Goal: Task Accomplishment & Management: Manage account settings

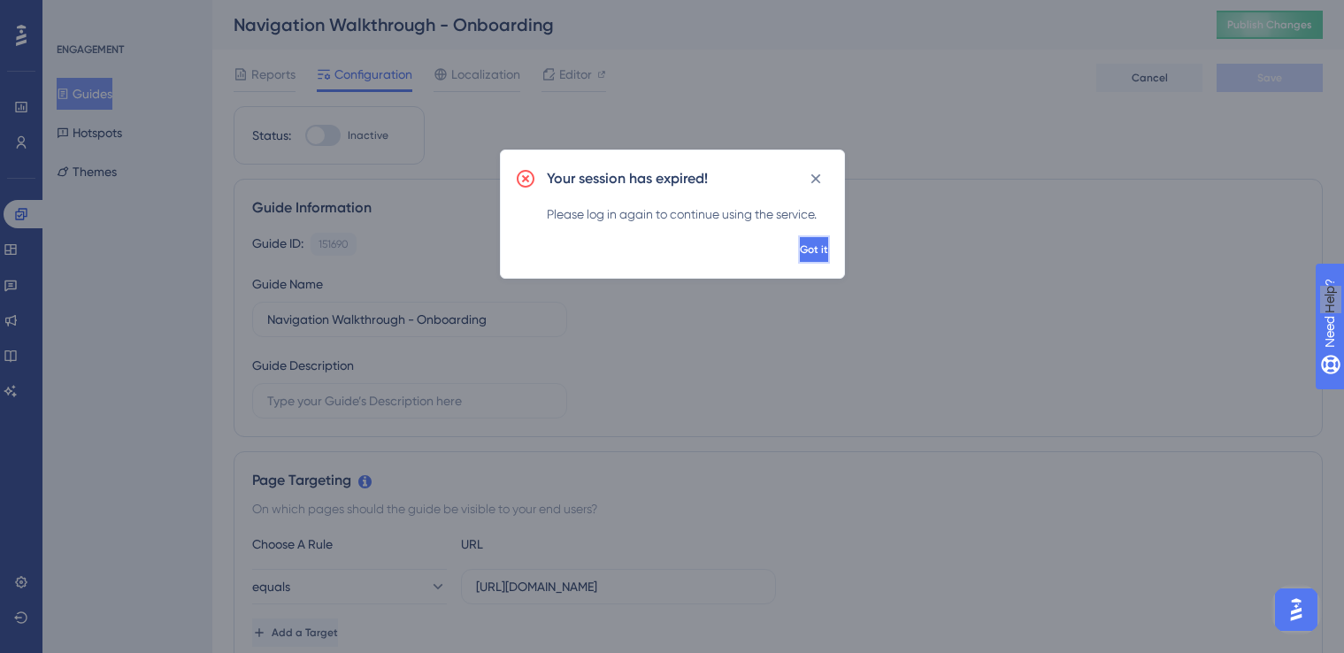
click at [798, 239] on button "Got it" at bounding box center [814, 249] width 32 height 28
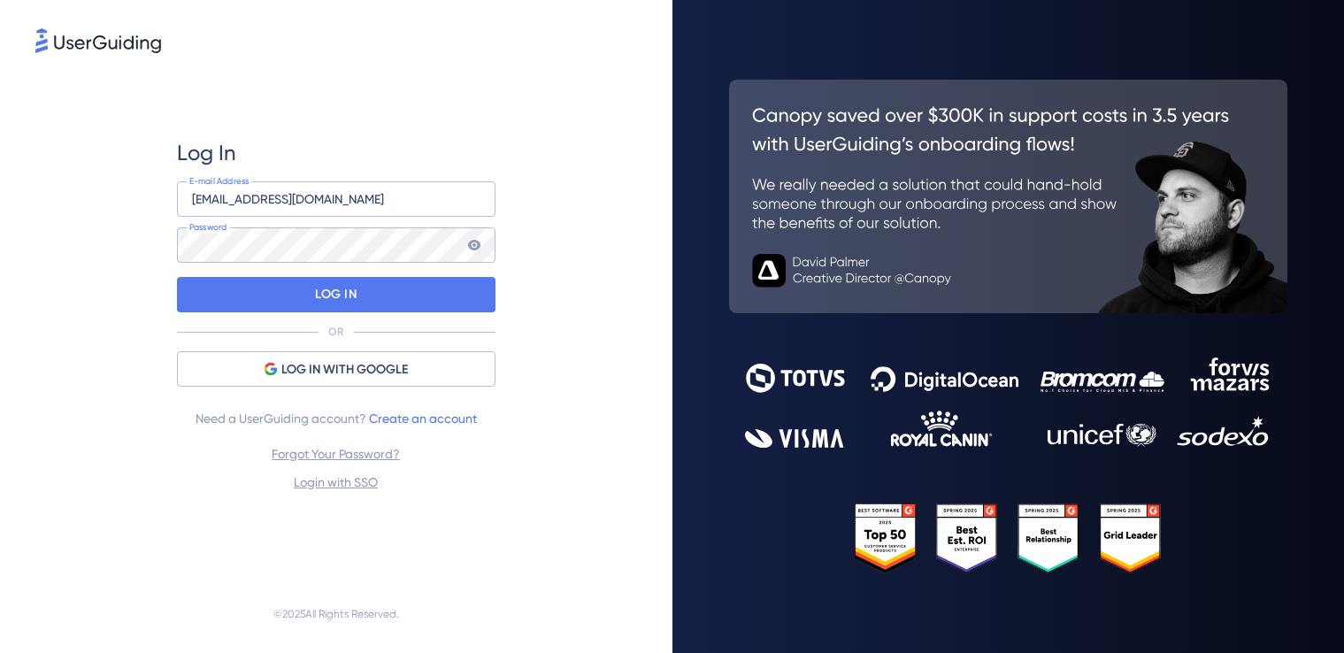
click at [575, 239] on div "Log In product@crunch.co.uk E-mail Address Password LOG IN OR LOG IN WITH GOOGL…" at bounding box center [336, 316] width 602 height 518
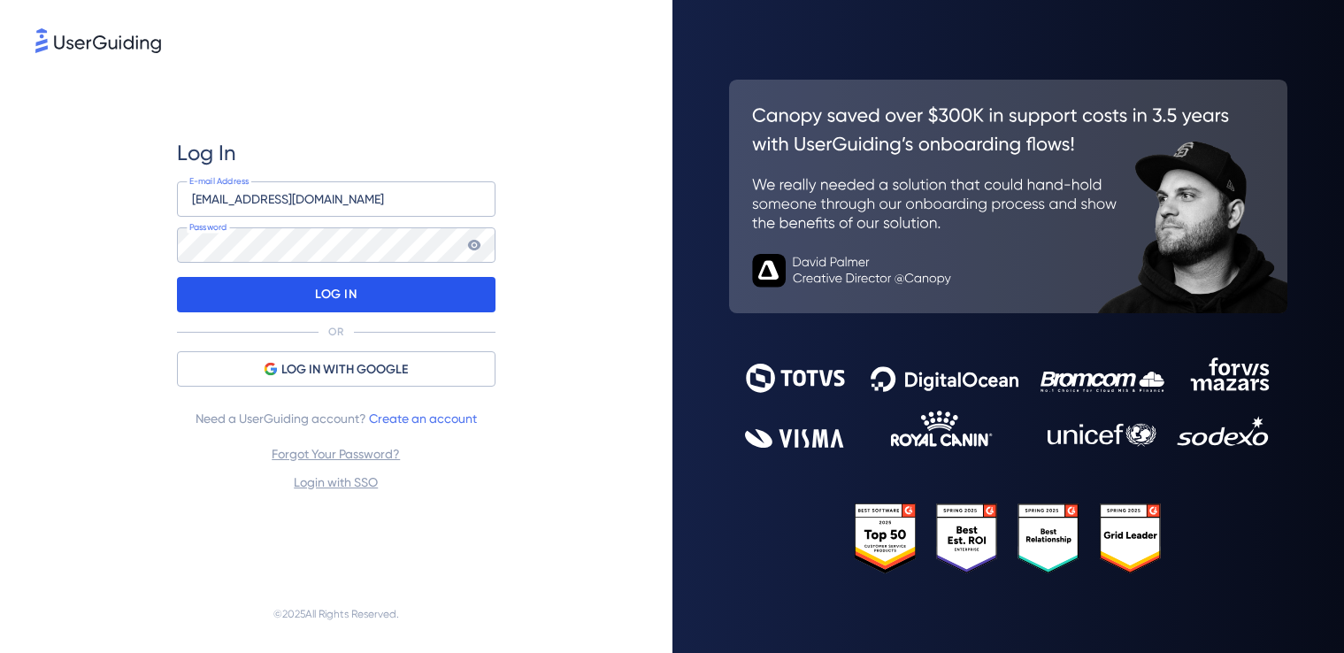
click at [445, 308] on div "LOG IN" at bounding box center [336, 294] width 318 height 35
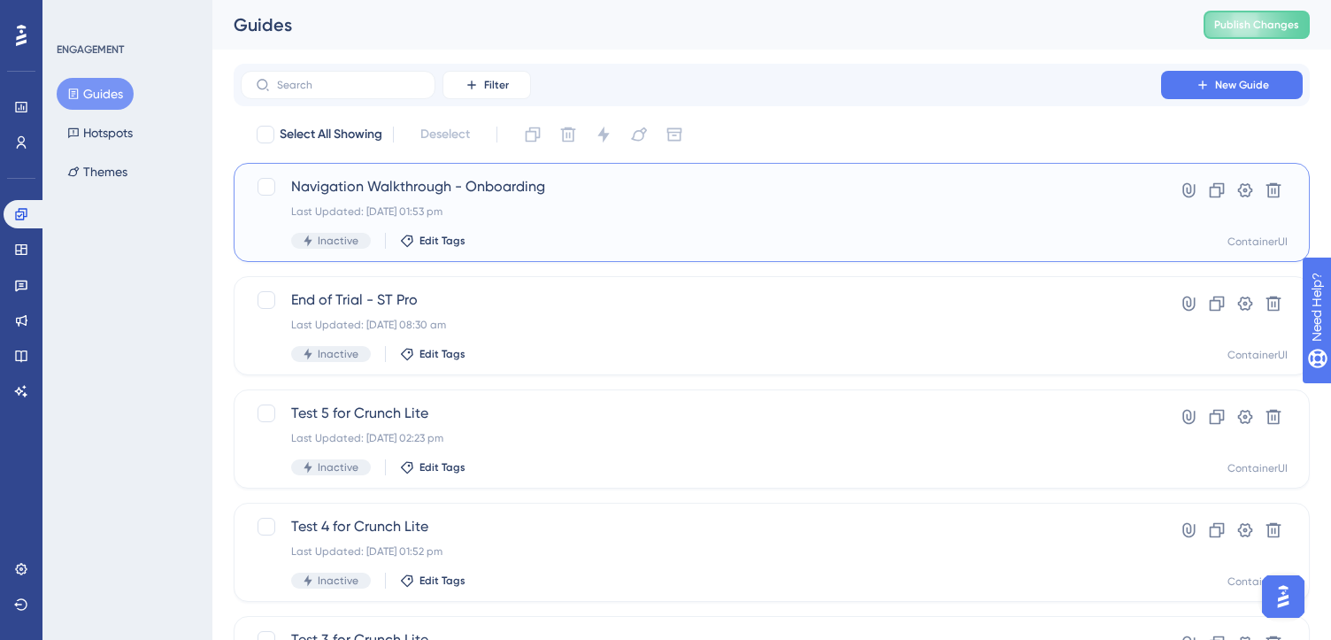
click at [690, 186] on span "Navigation Walkthrough - Onboarding" at bounding box center [700, 186] width 819 height 21
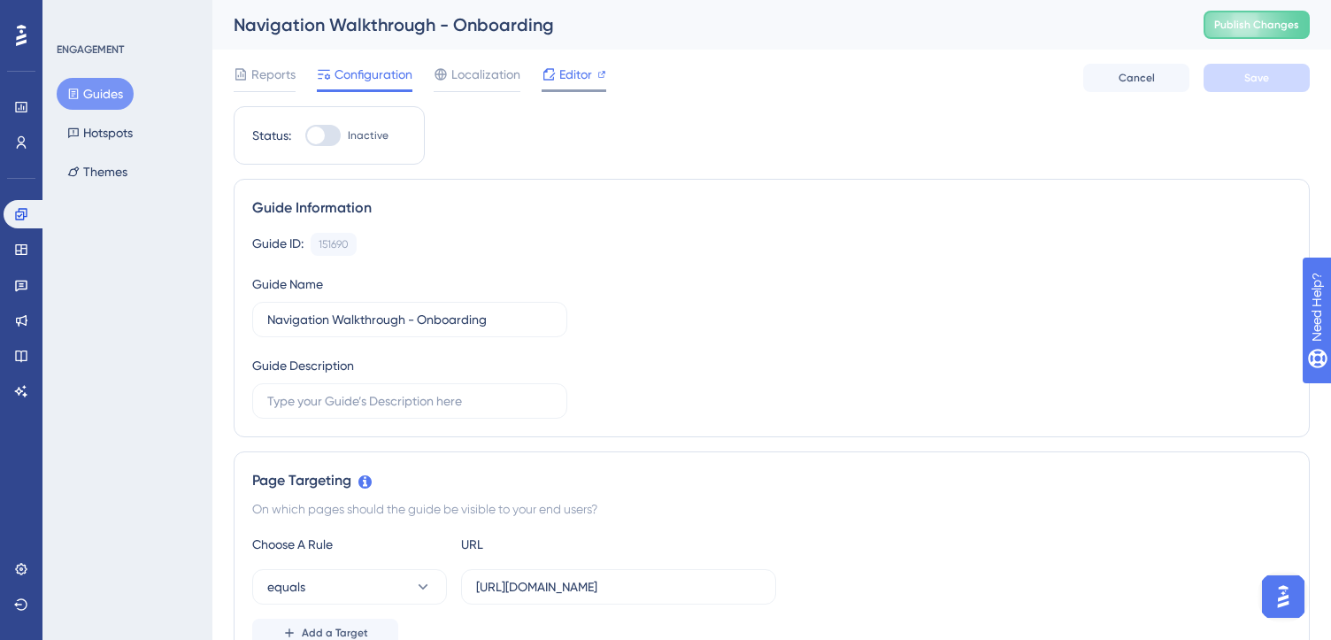
click at [547, 73] on icon at bounding box center [548, 74] width 14 height 14
click at [575, 79] on span "Editor" at bounding box center [575, 74] width 33 height 21
click at [470, 75] on span "Localization" at bounding box center [485, 74] width 69 height 21
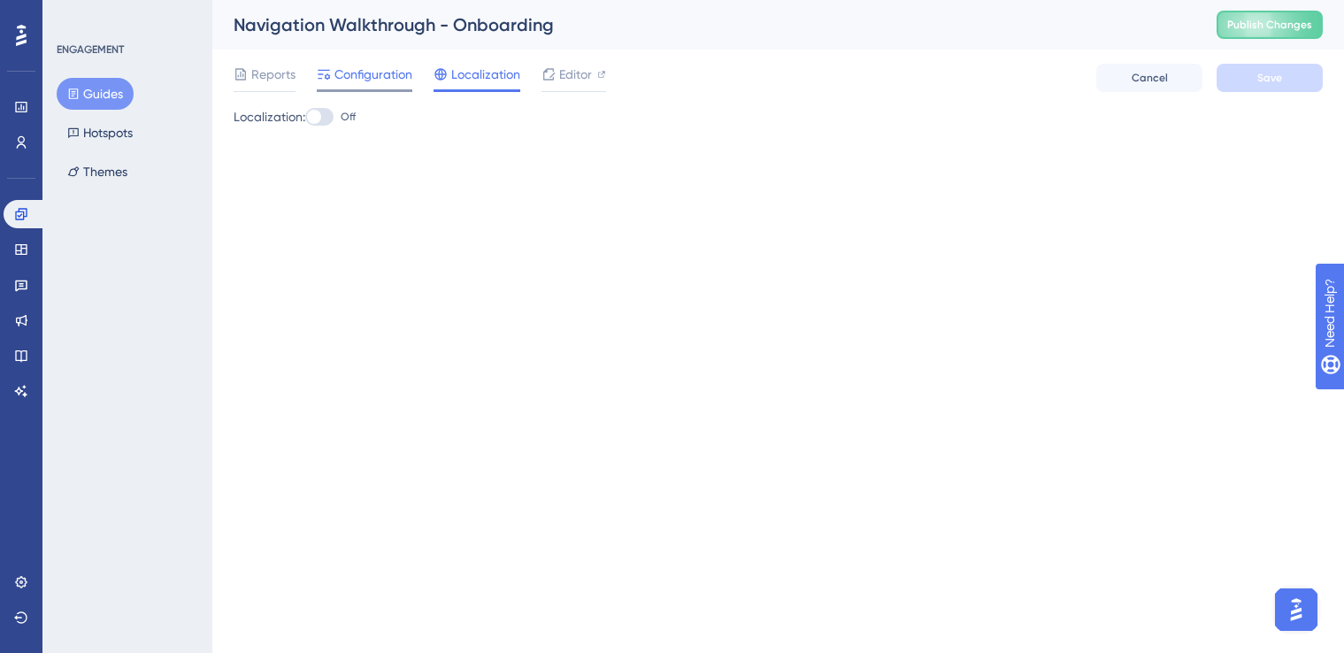
click at [375, 86] on div "Configuration" at bounding box center [365, 78] width 96 height 28
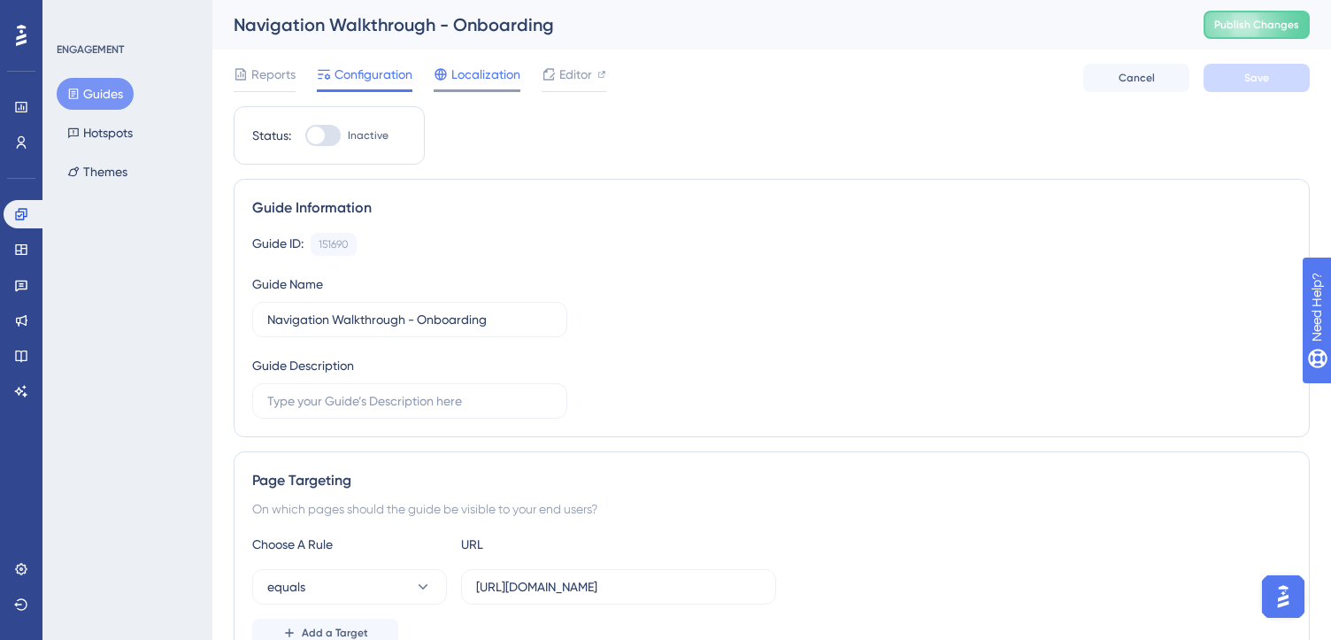
click at [479, 87] on div "Localization" at bounding box center [477, 78] width 87 height 28
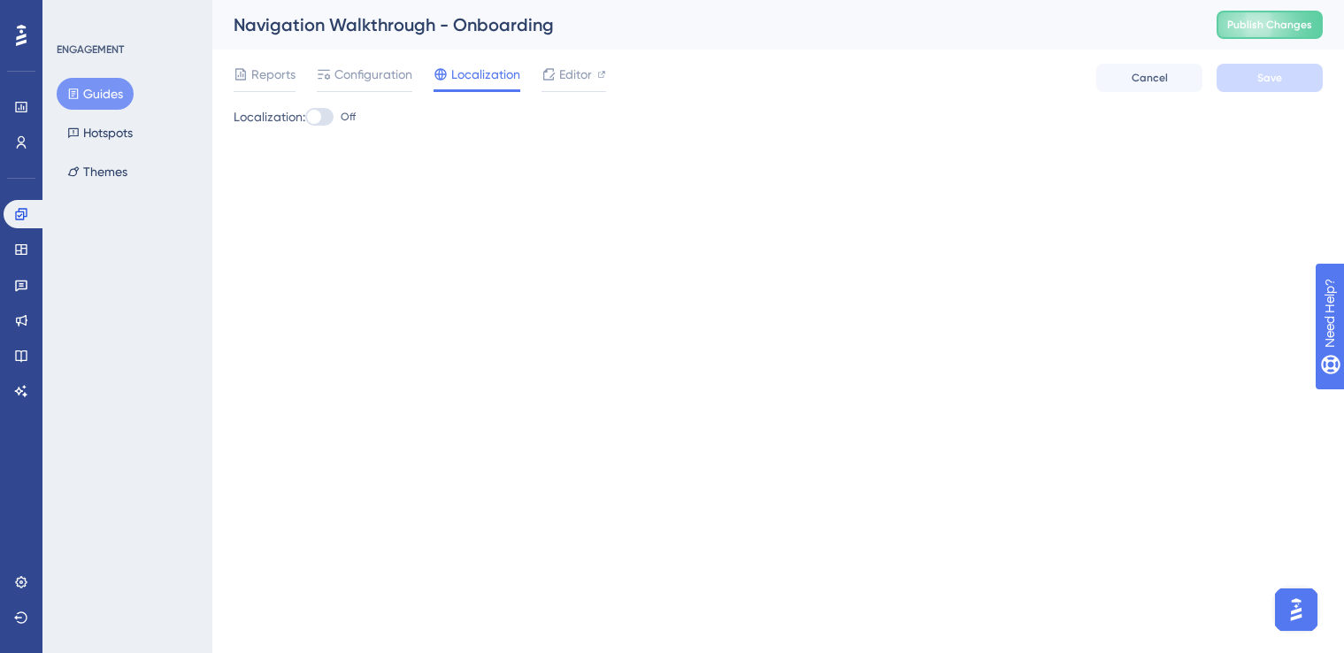
click at [327, 112] on div at bounding box center [319, 117] width 28 height 18
click at [305, 117] on input "Off" at bounding box center [304, 117] width 1 height 1
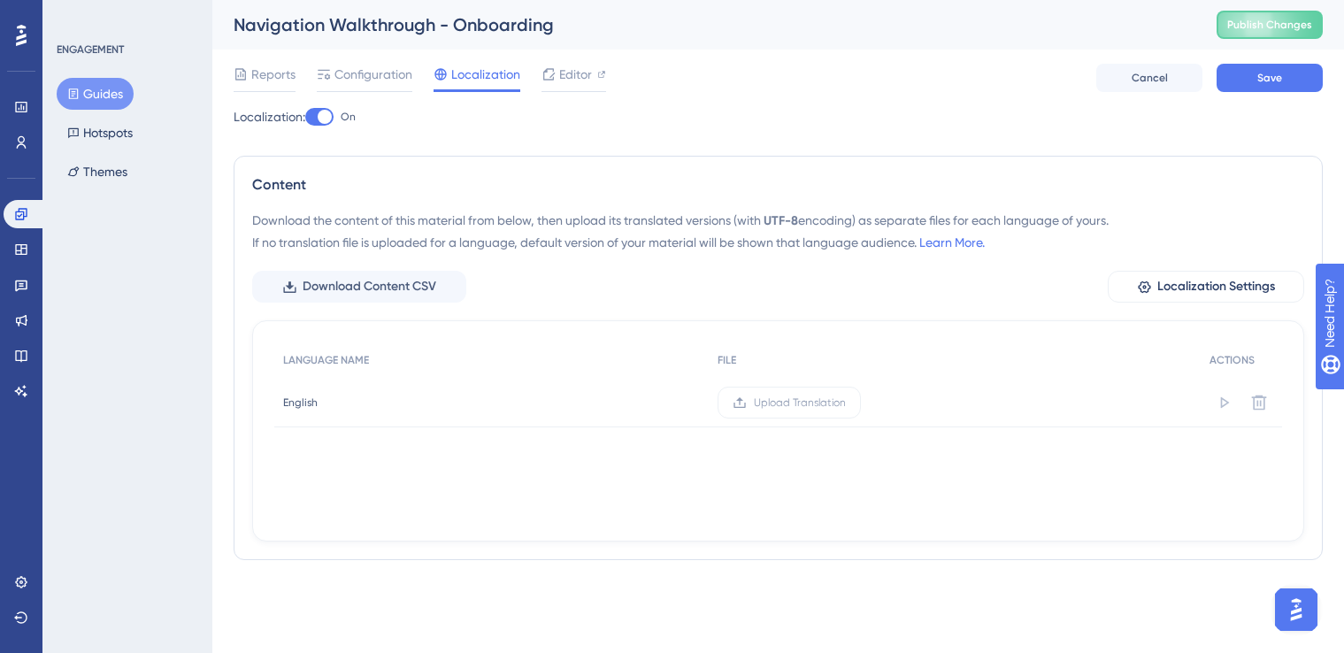
click at [327, 112] on div at bounding box center [325, 117] width 14 height 14
click at [305, 117] on input "On" at bounding box center [304, 117] width 1 height 1
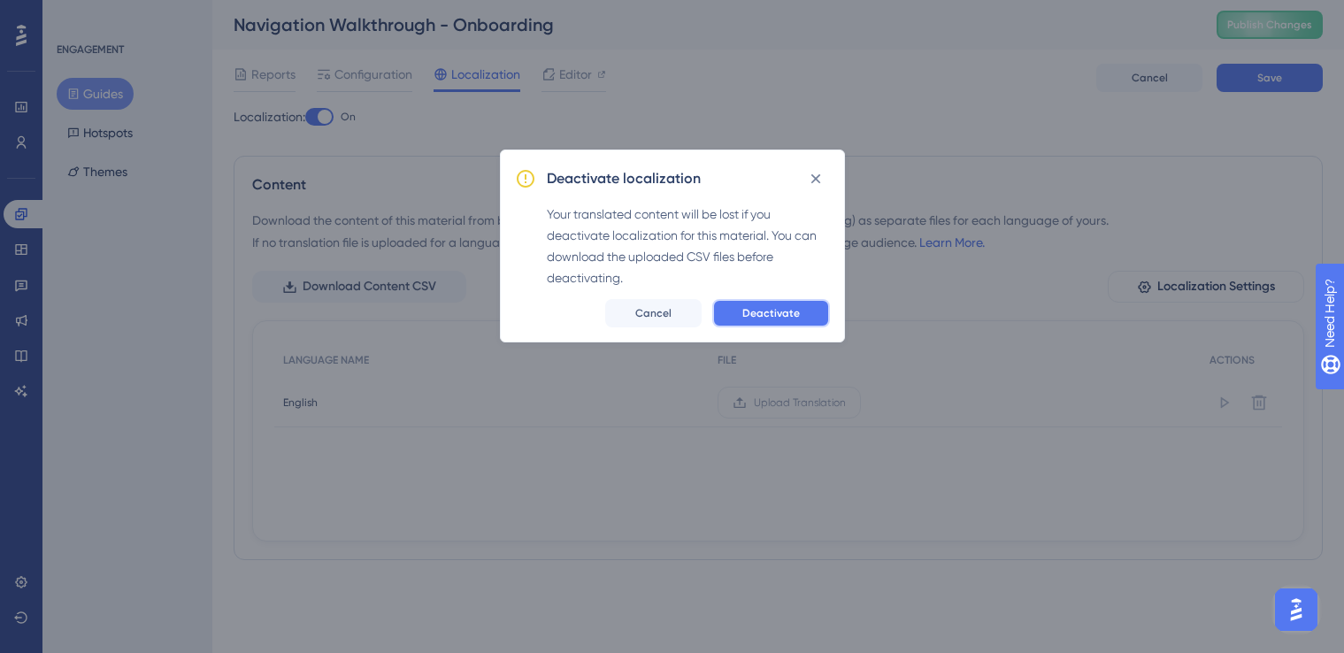
click at [779, 316] on span "Deactivate" at bounding box center [771, 313] width 58 height 14
checkbox input "false"
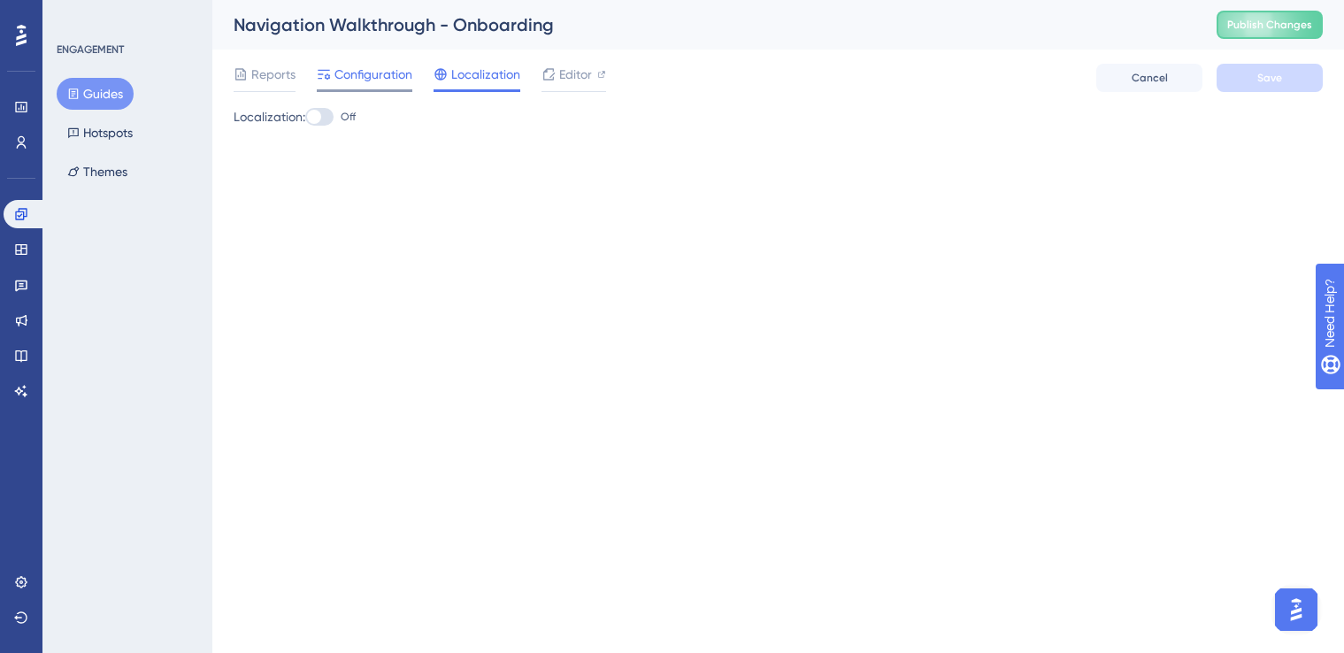
click at [376, 86] on div "Configuration" at bounding box center [365, 78] width 96 height 28
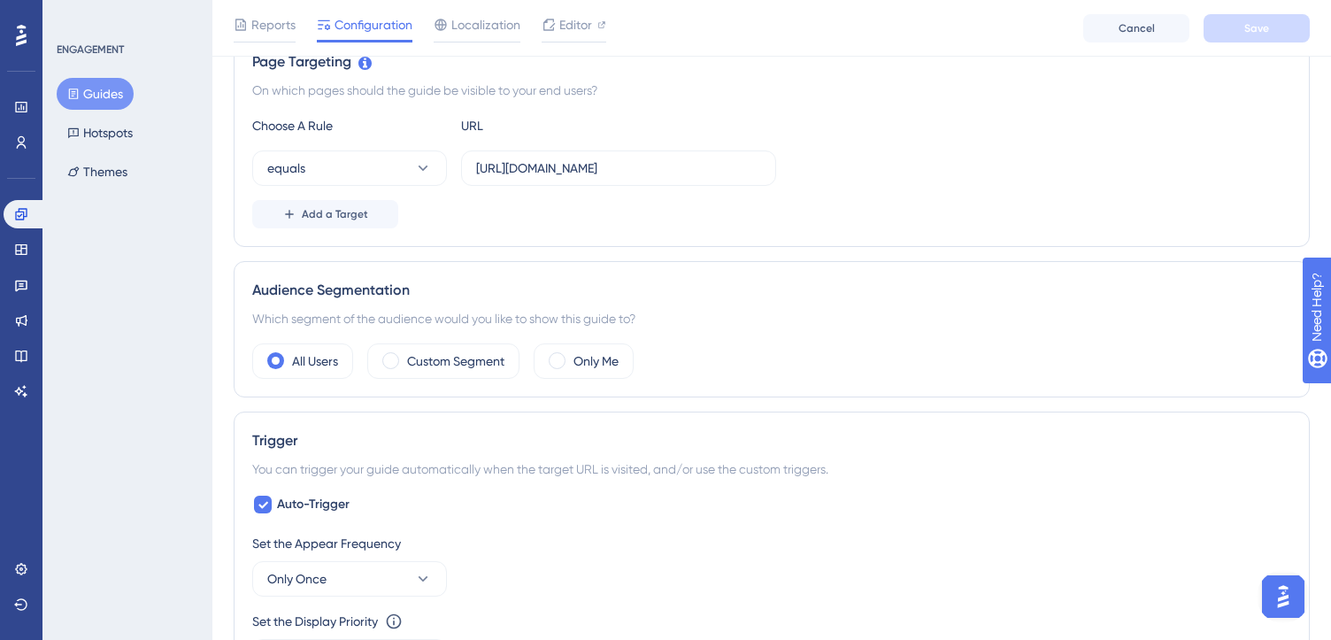
scroll to position [429, 0]
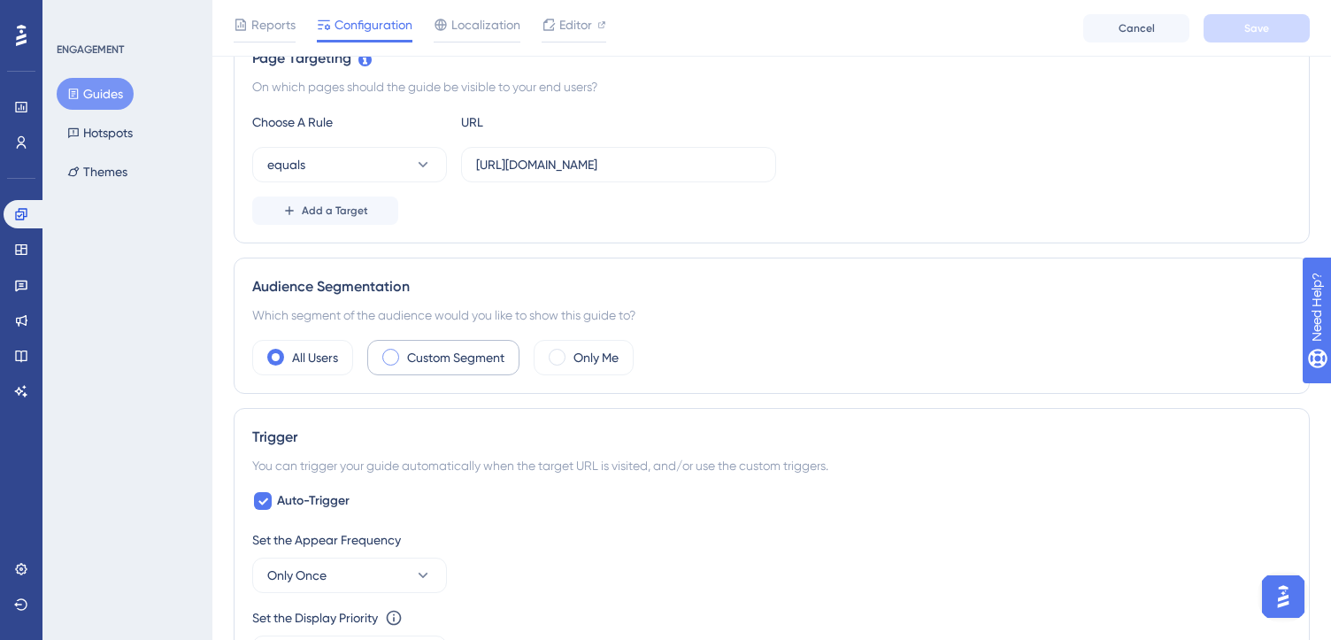
click at [448, 361] on label "Custom Segment" at bounding box center [455, 357] width 97 height 21
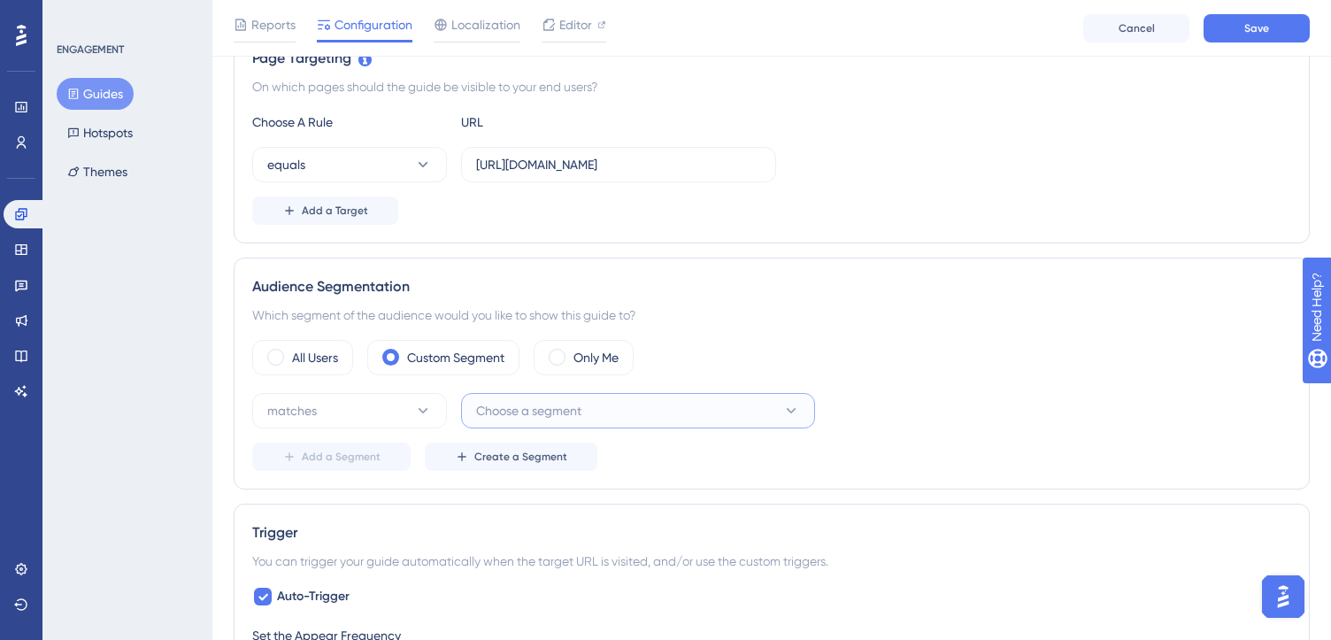
click at [557, 415] on span "Choose a segment" at bounding box center [528, 410] width 105 height 21
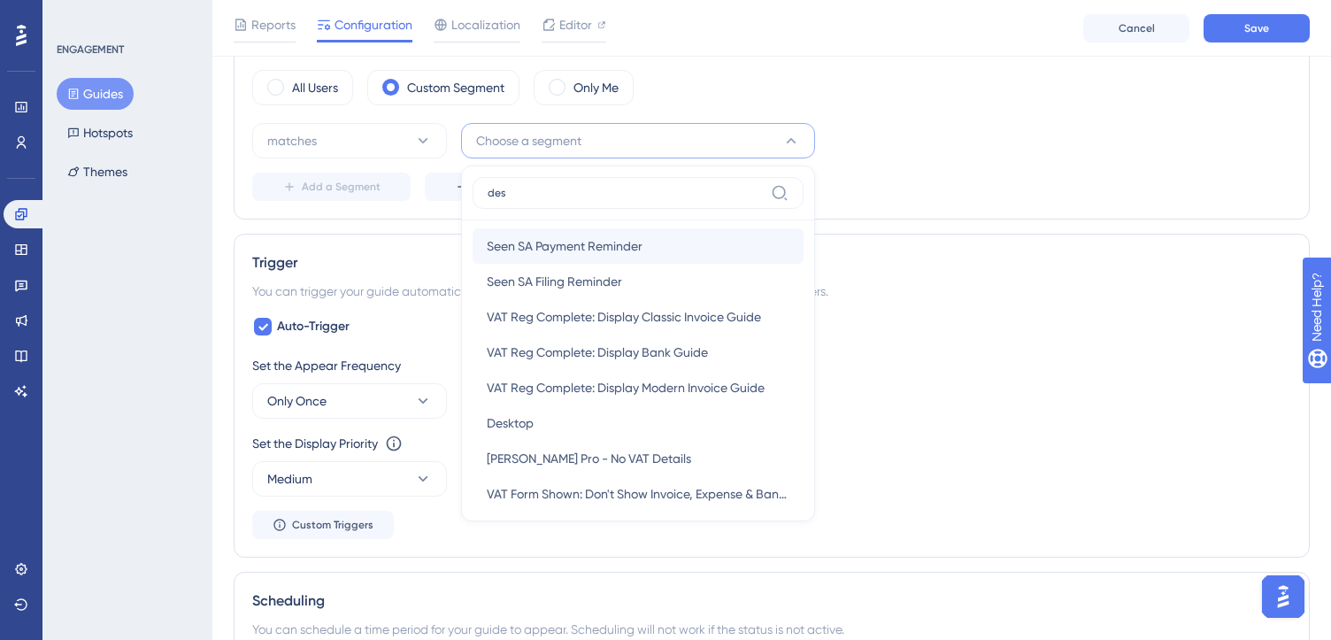
scroll to position [0, 0]
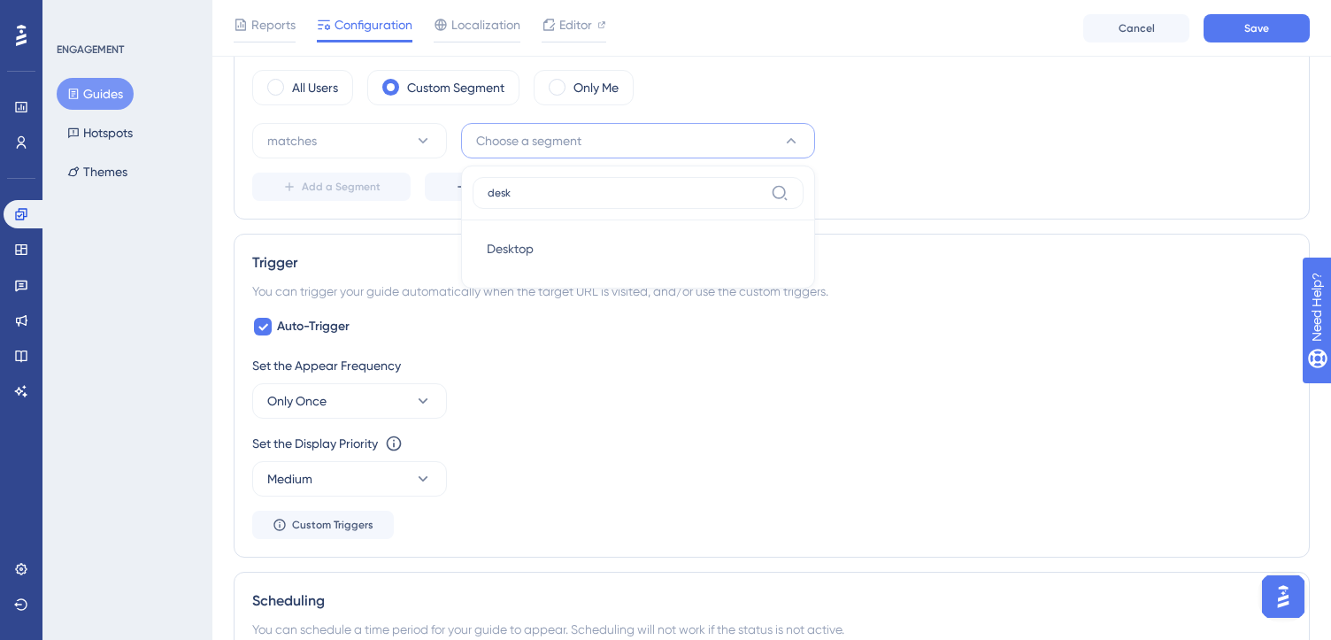
type input "desk"
click at [783, 388] on div "Set the Appear Frequency Only Once" at bounding box center [771, 387] width 1039 height 64
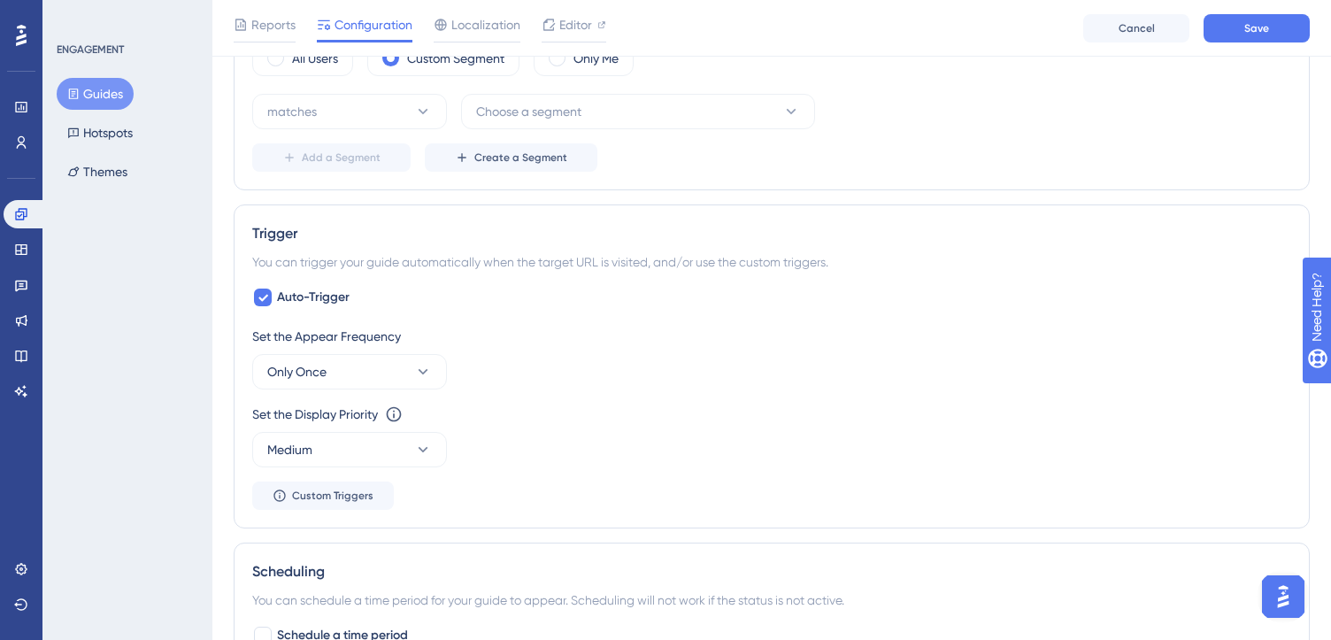
scroll to position [487, 0]
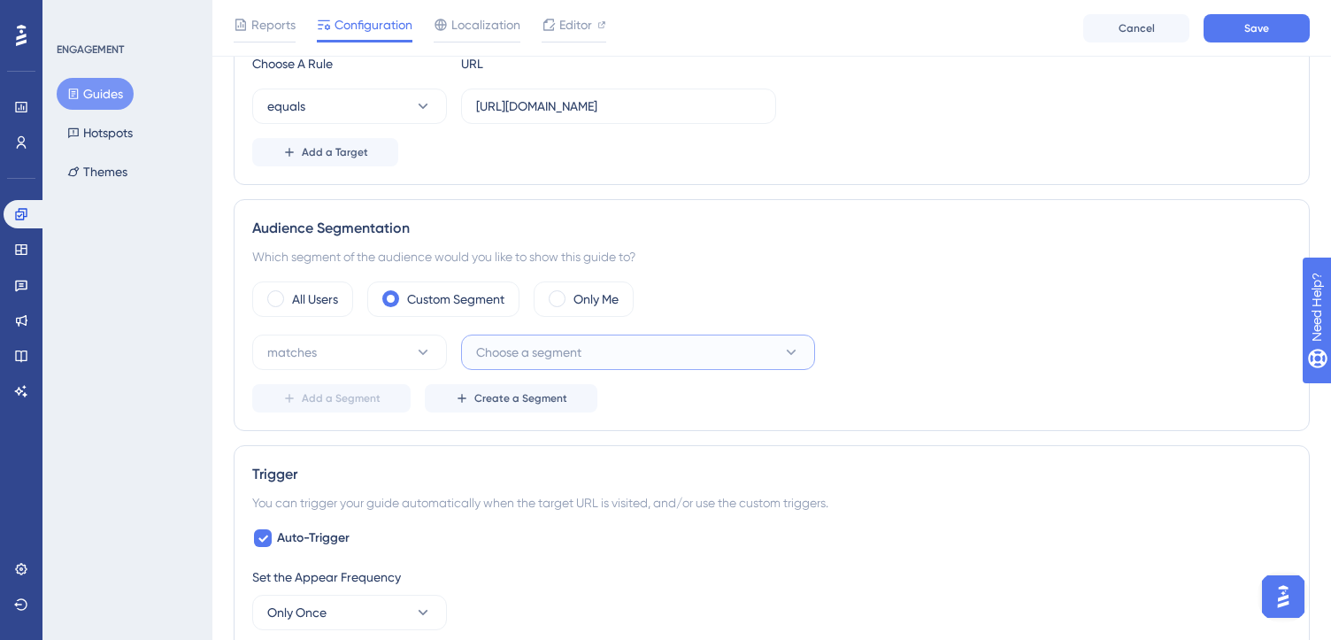
click at [681, 341] on button "Choose a segment" at bounding box center [638, 351] width 354 height 35
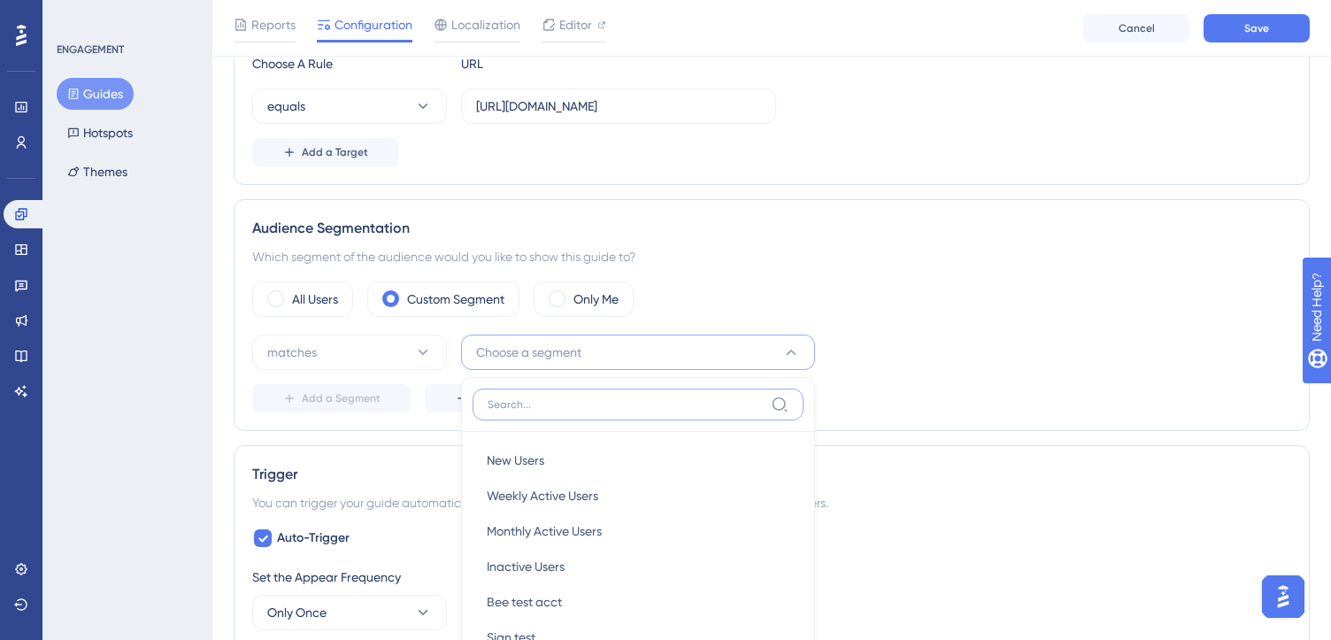
scroll to position [685, 0]
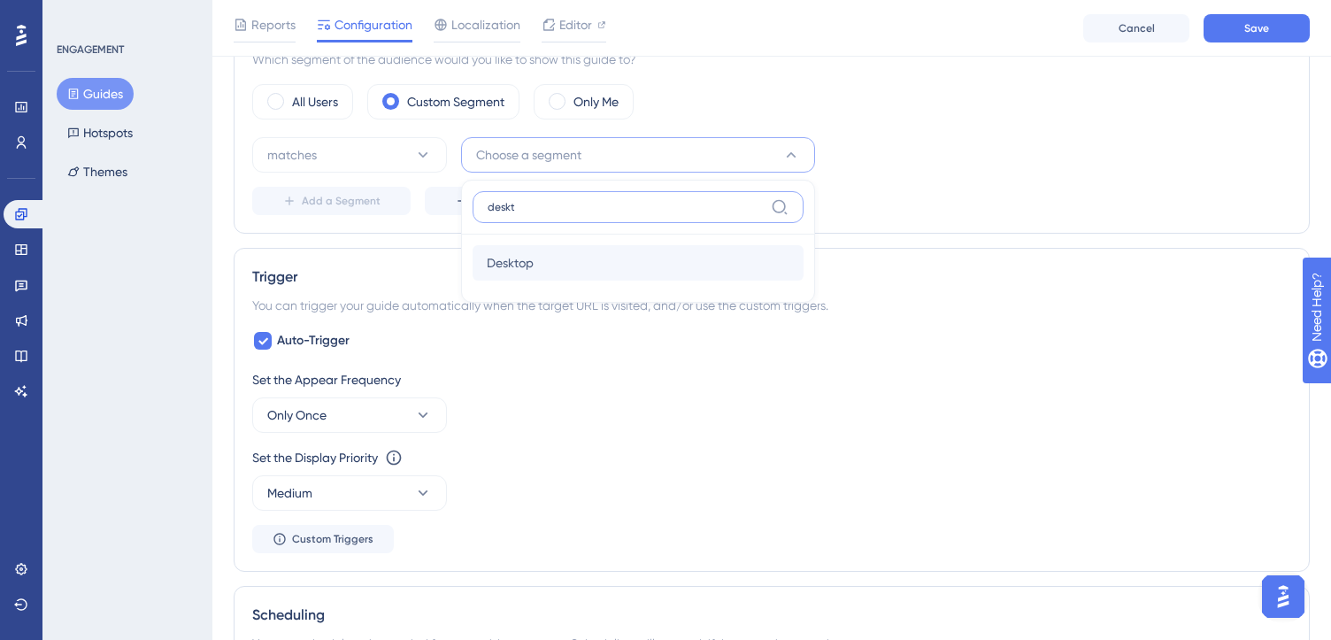
type input "deskt"
click at [614, 250] on div "Desktop Desktop" at bounding box center [638, 262] width 303 height 35
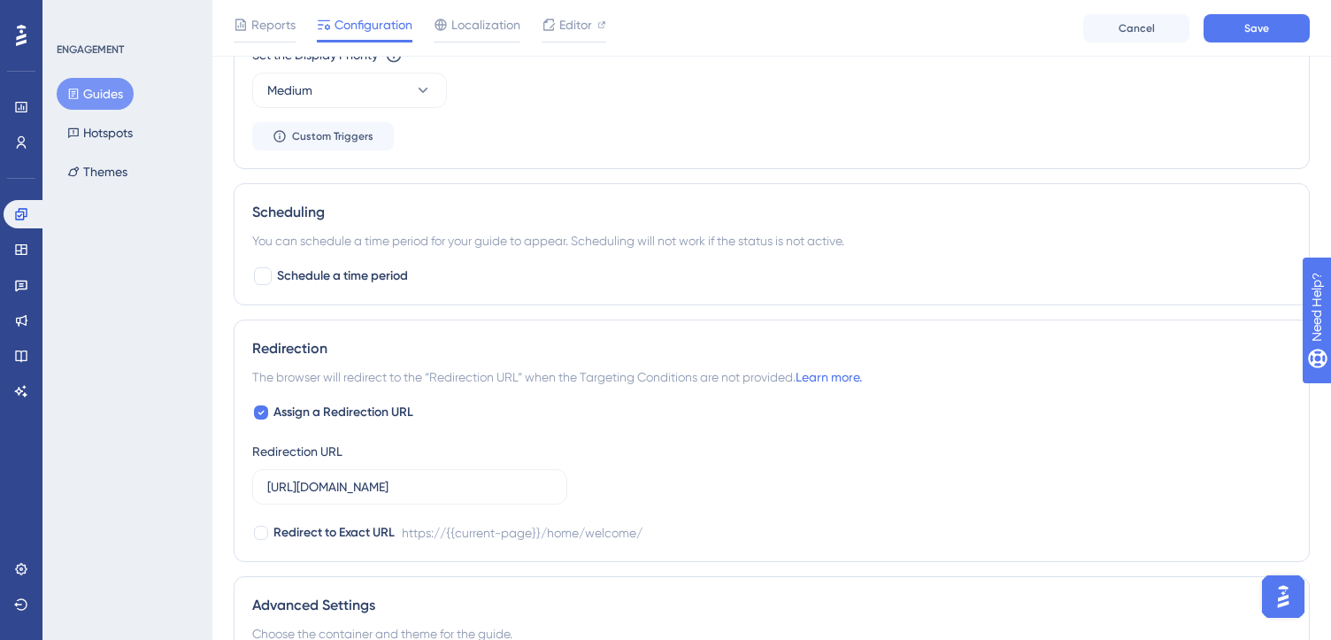
scroll to position [1093, 0]
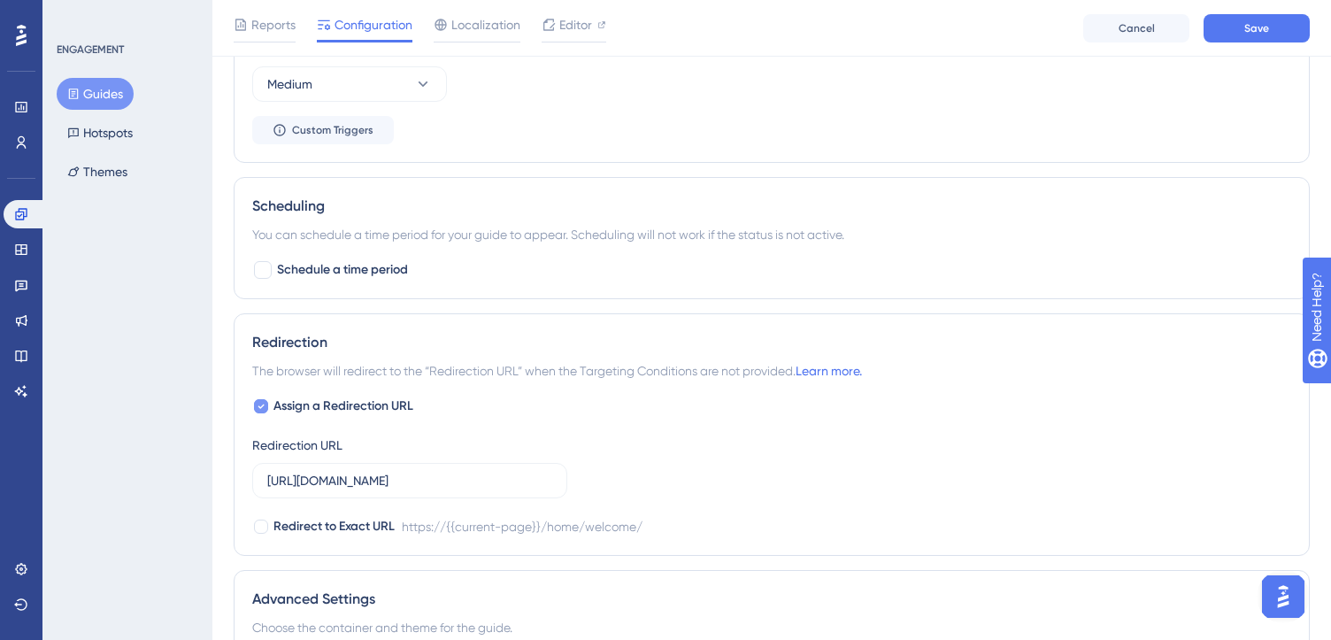
click at [260, 401] on icon at bounding box center [260, 406] width 7 height 14
checkbox input "false"
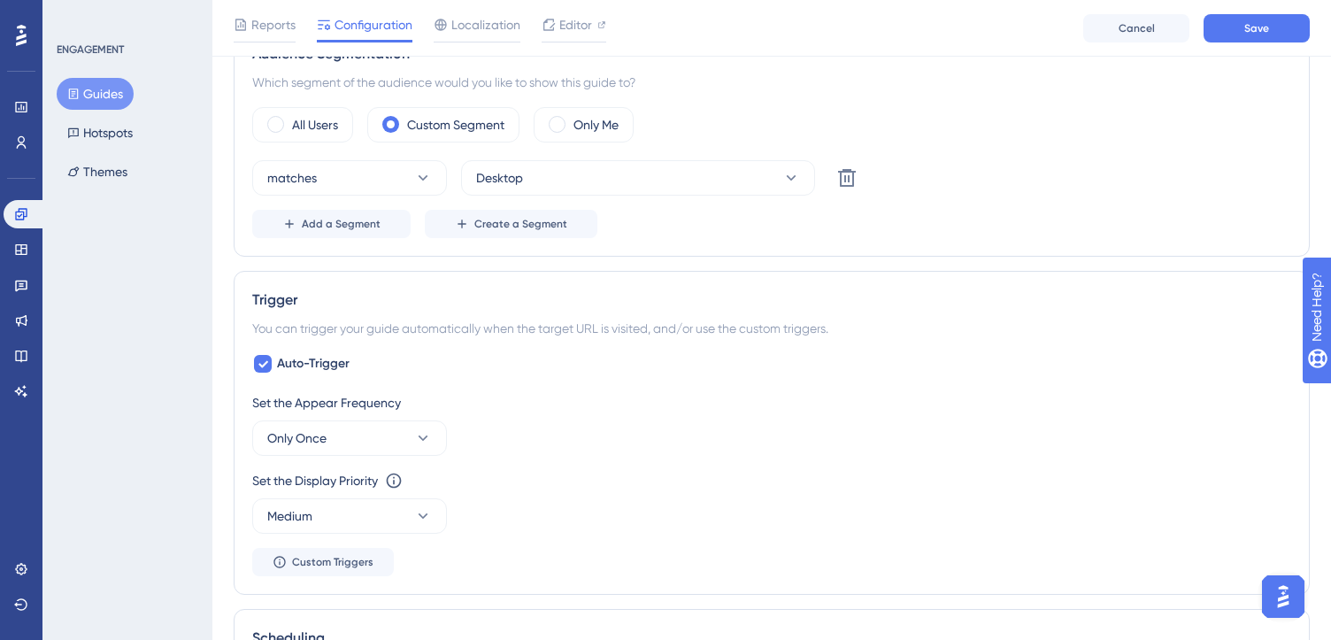
scroll to position [657, 0]
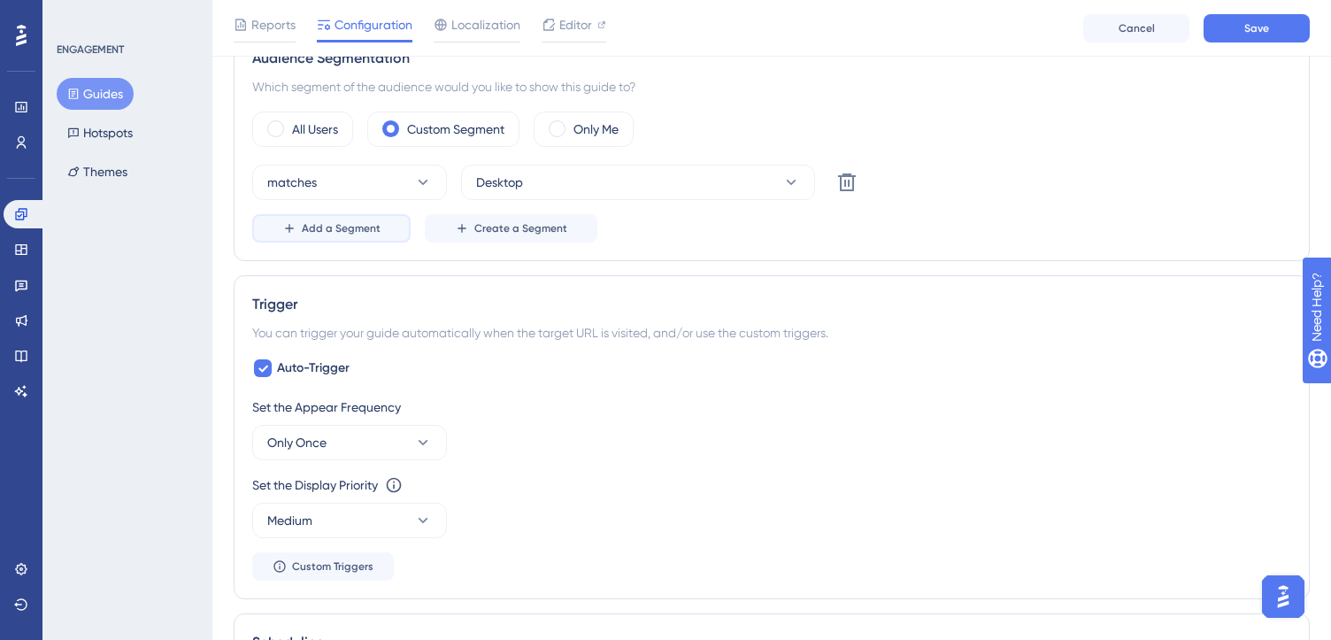
click at [357, 228] on span "Add a Segment" at bounding box center [341, 228] width 79 height 14
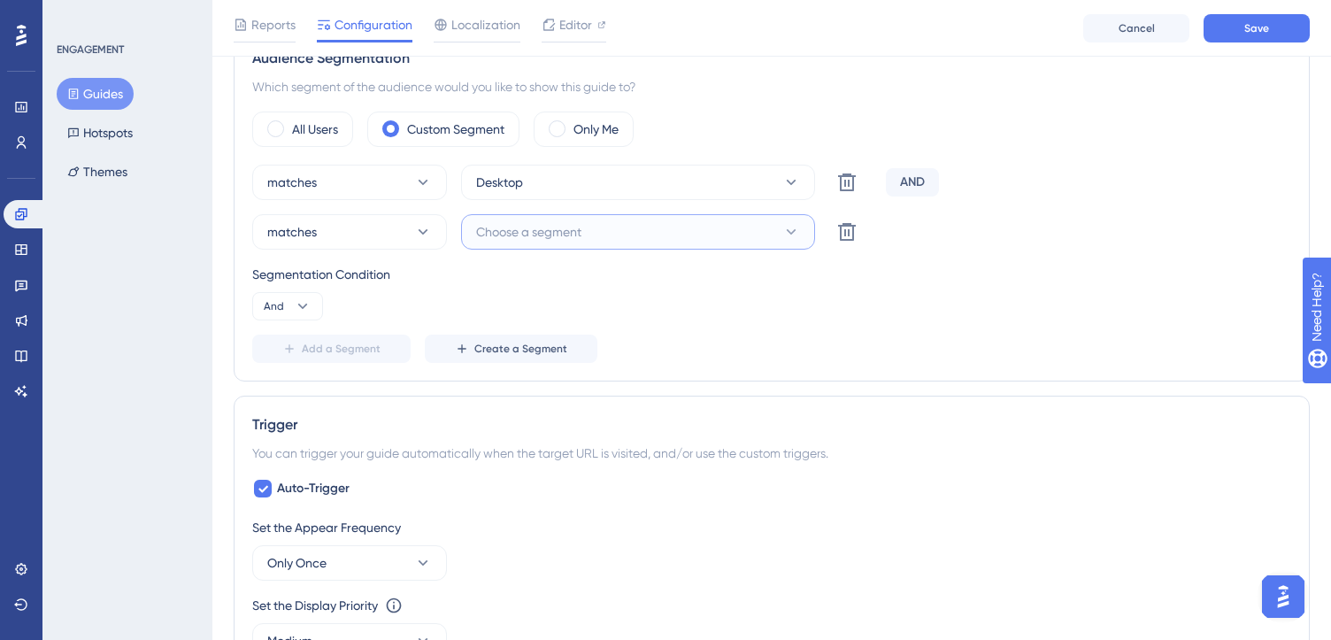
click at [568, 219] on button "Choose a segment" at bounding box center [638, 231] width 354 height 35
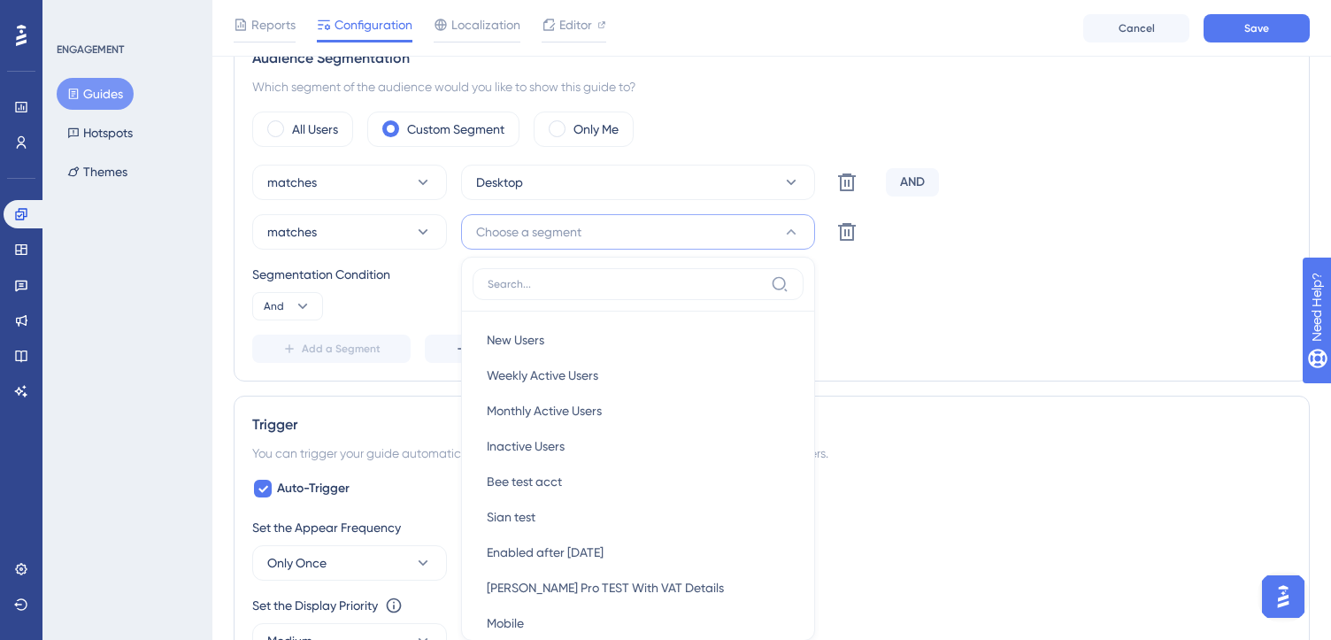
scroll to position [729, 0]
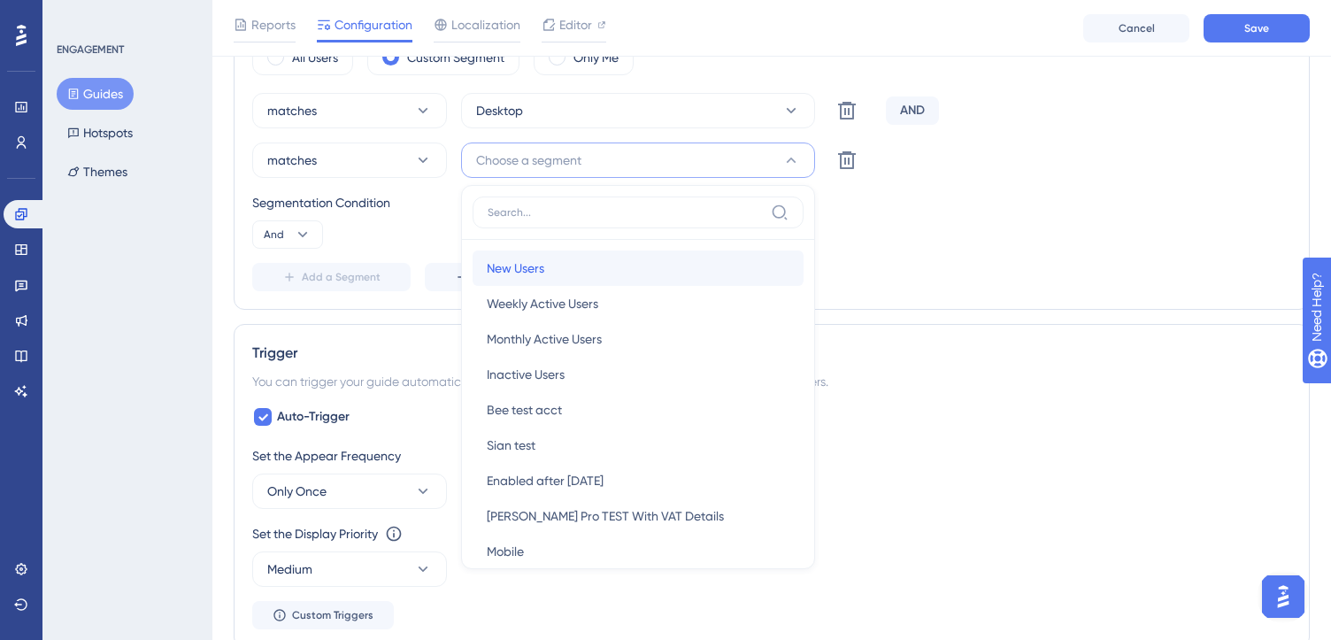
click at [542, 262] on span "New Users" at bounding box center [516, 267] width 58 height 21
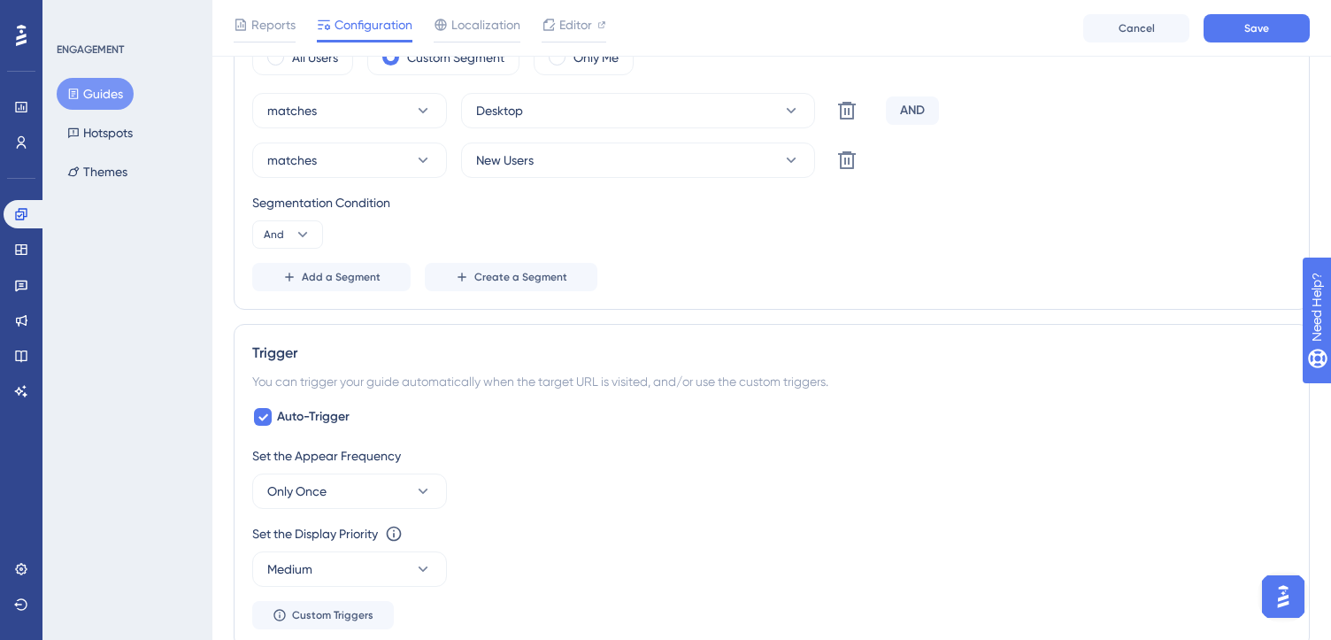
click at [720, 257] on div "matches Desktop Delete AND matches New Users Delete Segmentation Condition And …" at bounding box center [771, 192] width 1039 height 198
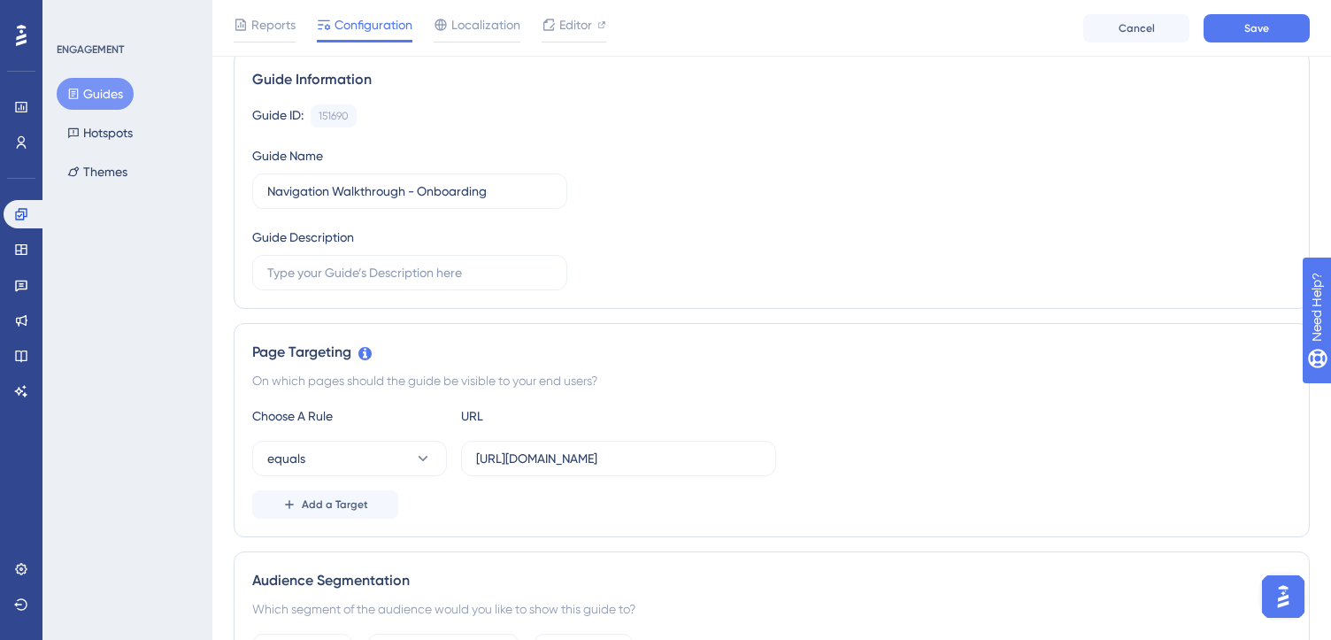
scroll to position [112, 0]
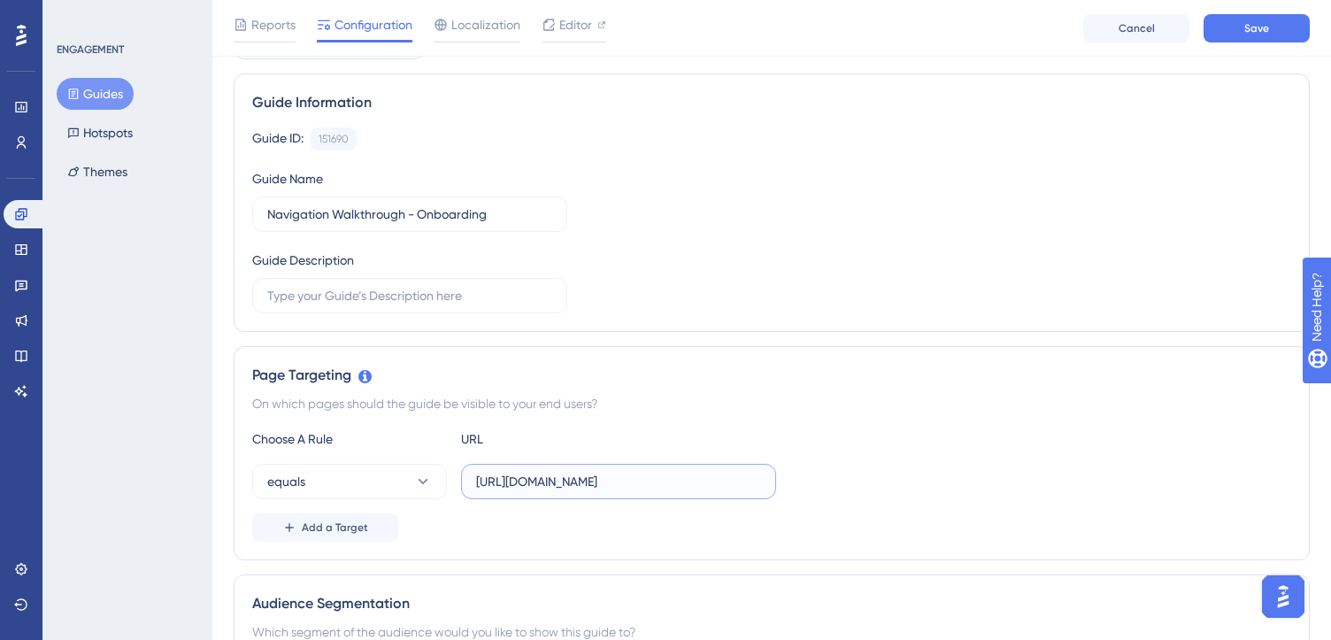
click at [642, 483] on input "https://my.crunch.co.uk/home/welcome/" at bounding box center [618, 481] width 285 height 19
paste input "text"
type input "https://my.crunch.co.uk/"
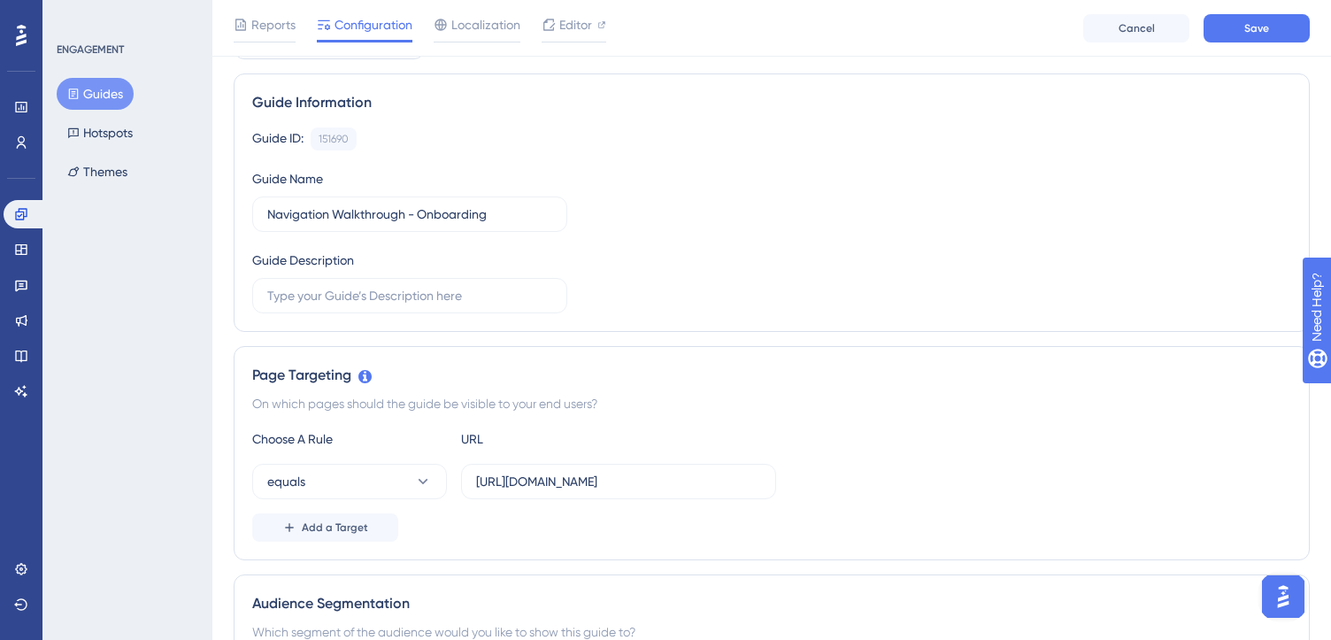
click at [741, 411] on div "On which pages should the guide be visible to your end users?" at bounding box center [771, 403] width 1039 height 21
click at [404, 472] on button "equals" at bounding box center [349, 481] width 195 height 35
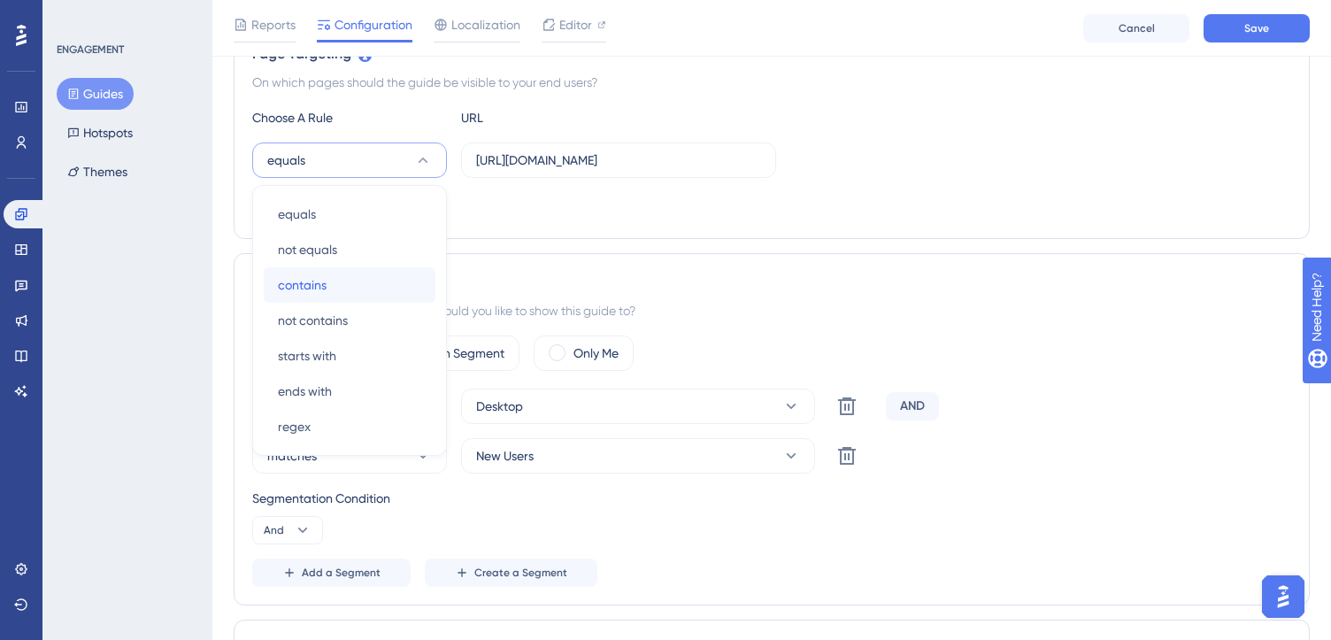
click at [359, 273] on div "contains contains" at bounding box center [349, 284] width 143 height 35
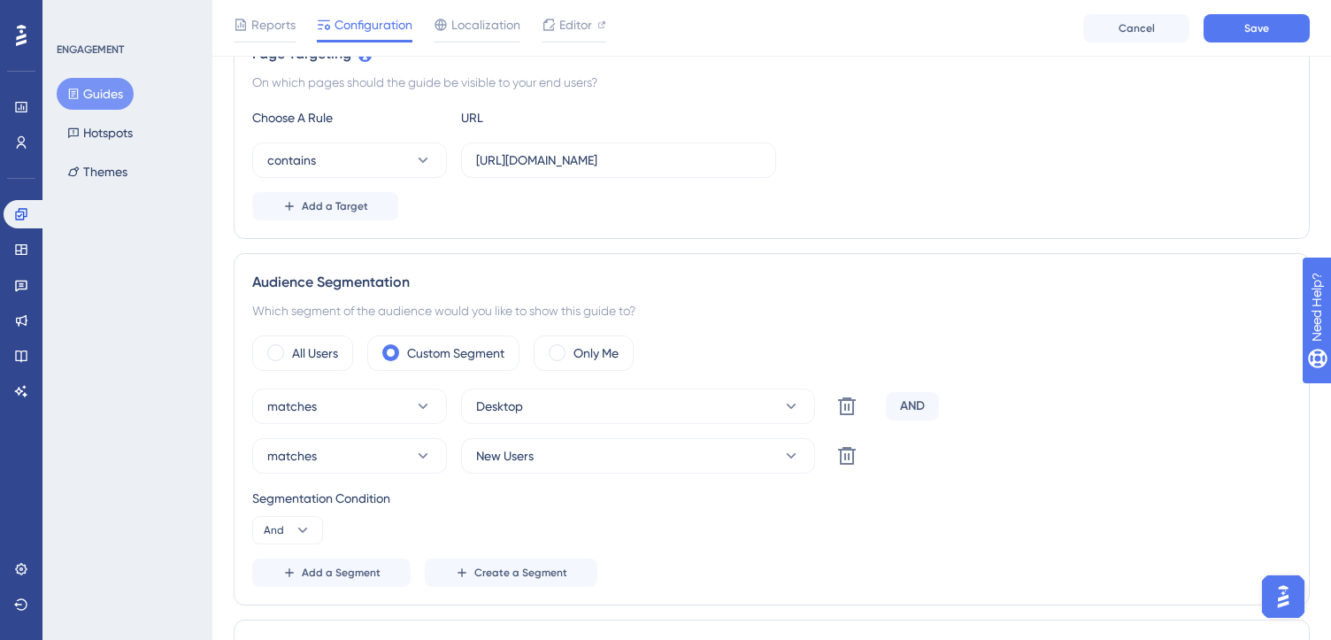
click at [624, 256] on div "Audience Segmentation Which segment of the audience would you like to show this…" at bounding box center [772, 429] width 1076 height 352
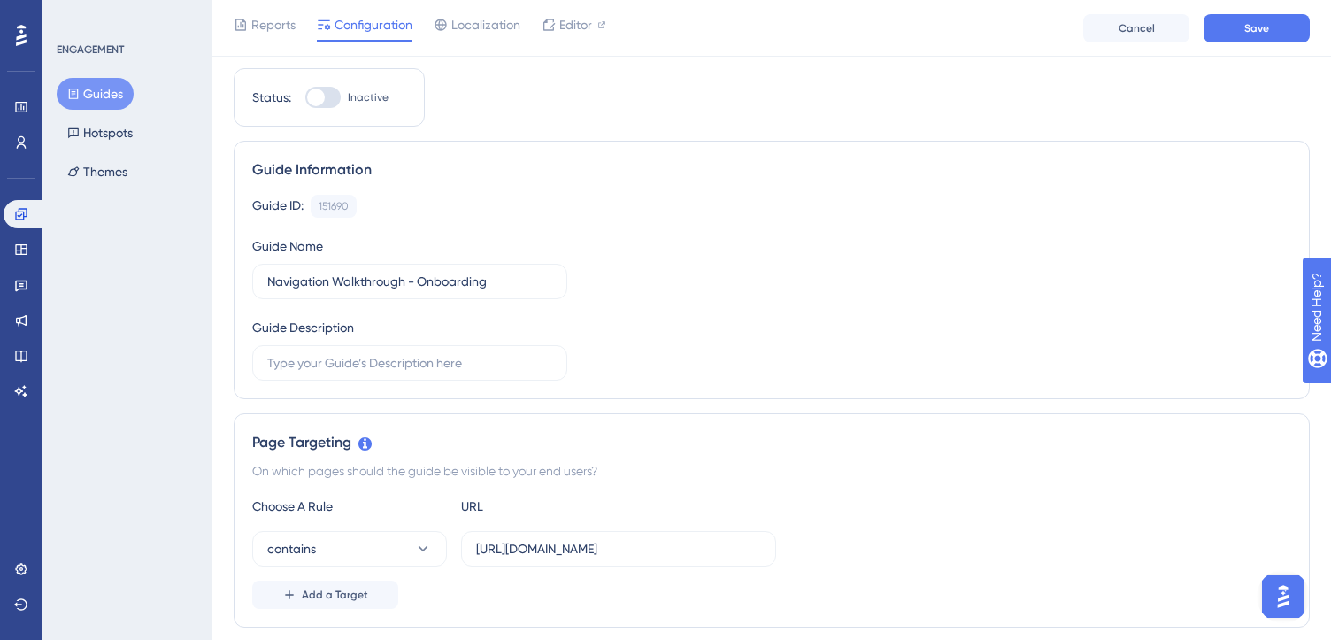
scroll to position [0, 0]
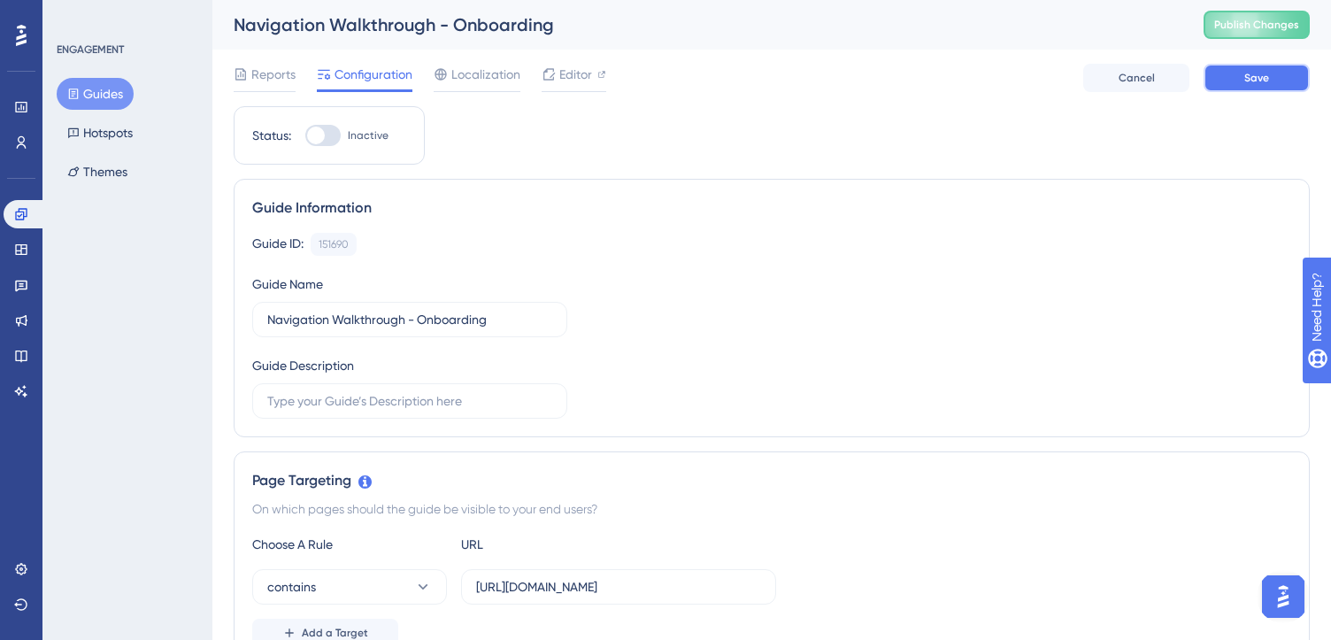
click at [1233, 76] on button "Save" at bounding box center [1256, 78] width 106 height 28
click at [503, 323] on input "Navigation Walkthrough - Onboarding" at bounding box center [409, 319] width 285 height 19
type input "Navigation Walkthrough - Onboarding 2025"
click at [994, 338] on div "Guide ID: 151690 Copy Guide Name Navigation Walkthrough - Onboarding 2025 Guide…" at bounding box center [771, 326] width 1039 height 186
click at [1251, 87] on button "Save" at bounding box center [1256, 78] width 106 height 28
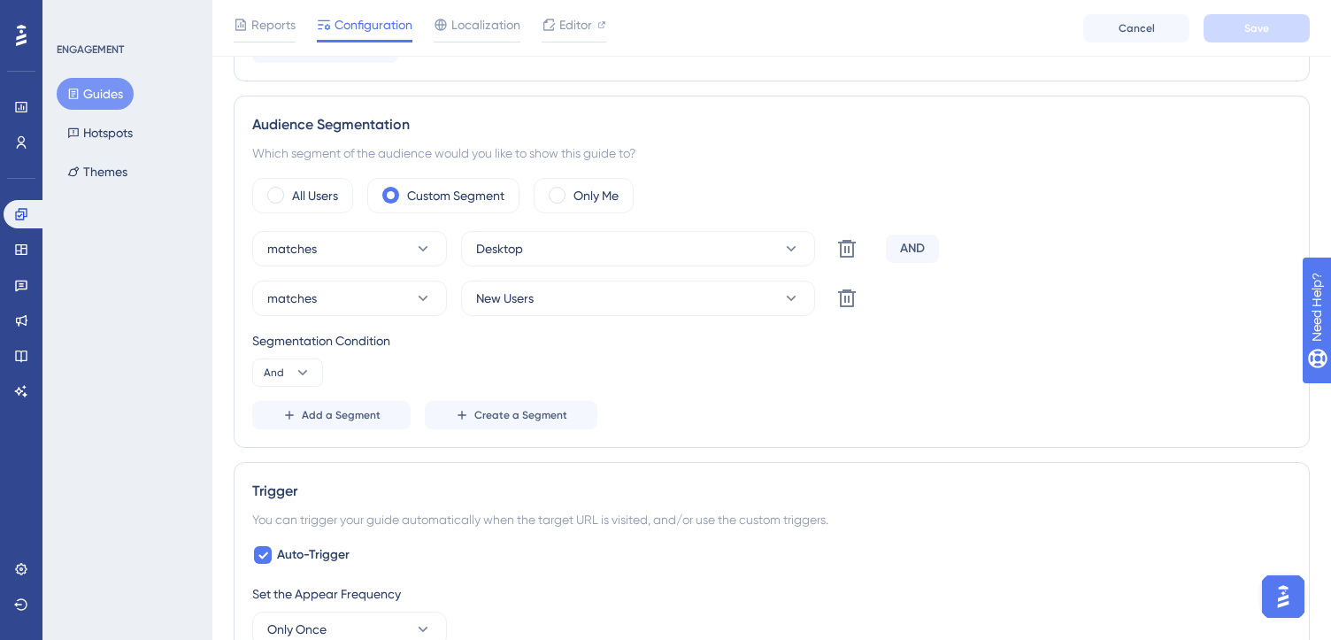
scroll to position [585, 0]
